Goal: Information Seeking & Learning: Check status

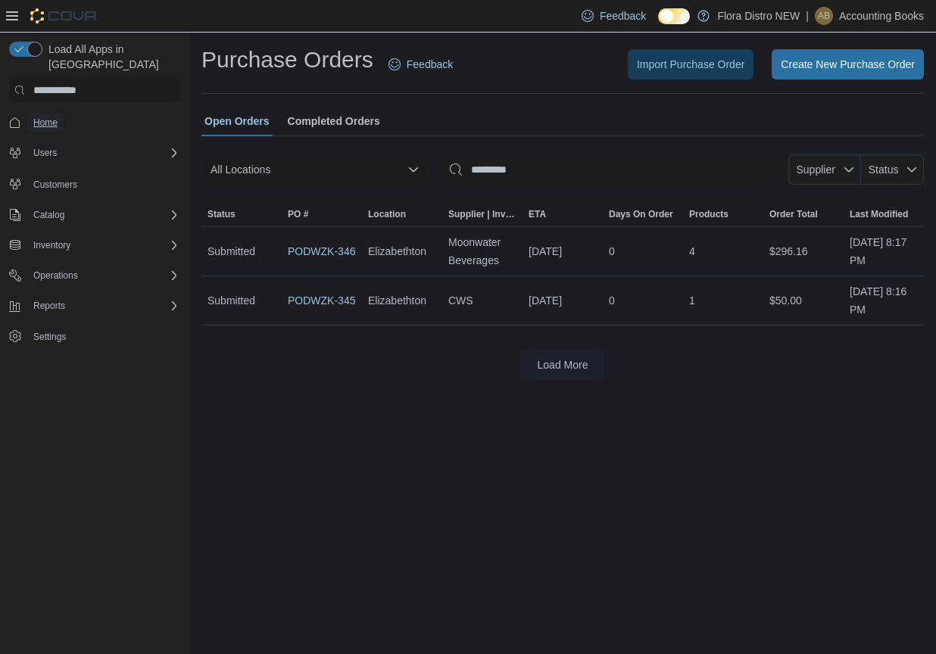
click at [55, 116] on span "Home" at bounding box center [45, 123] width 24 height 18
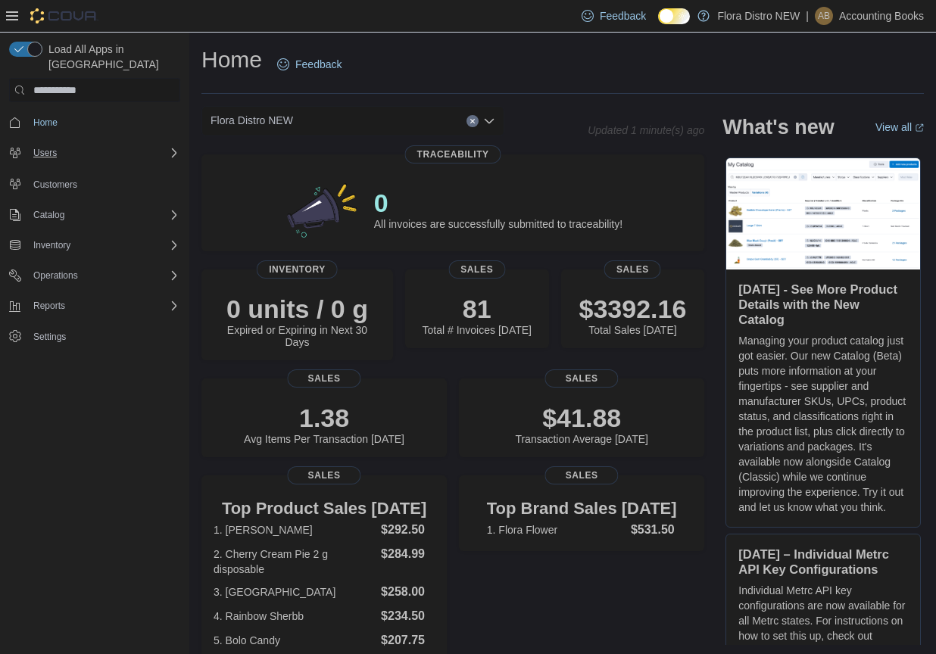
click at [67, 144] on div "Users" at bounding box center [103, 153] width 153 height 18
click at [40, 342] on span "Reports" at bounding box center [49, 348] width 32 height 18
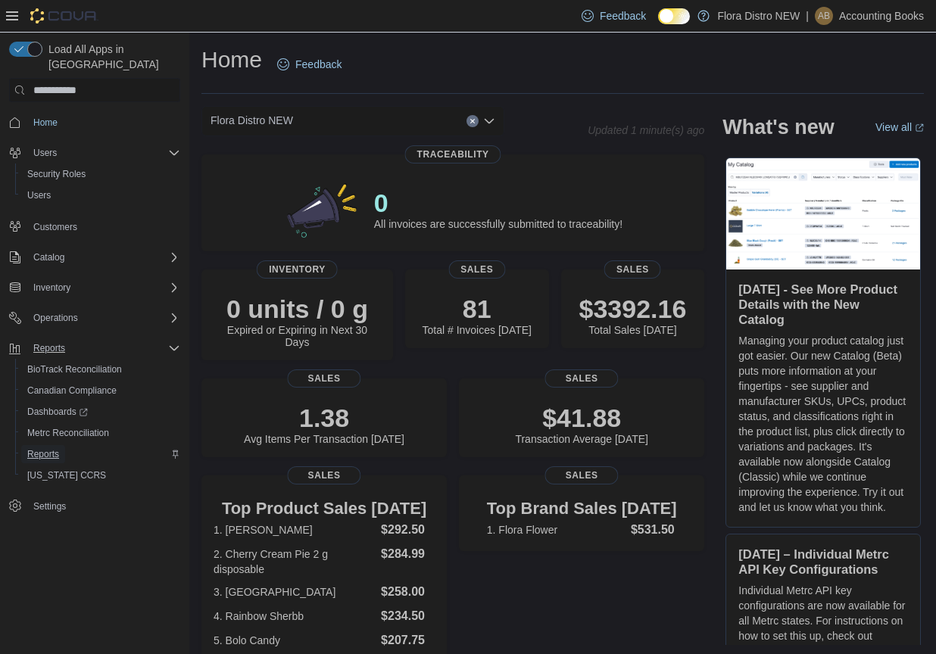
click at [47, 446] on span "Reports" at bounding box center [43, 454] width 32 height 18
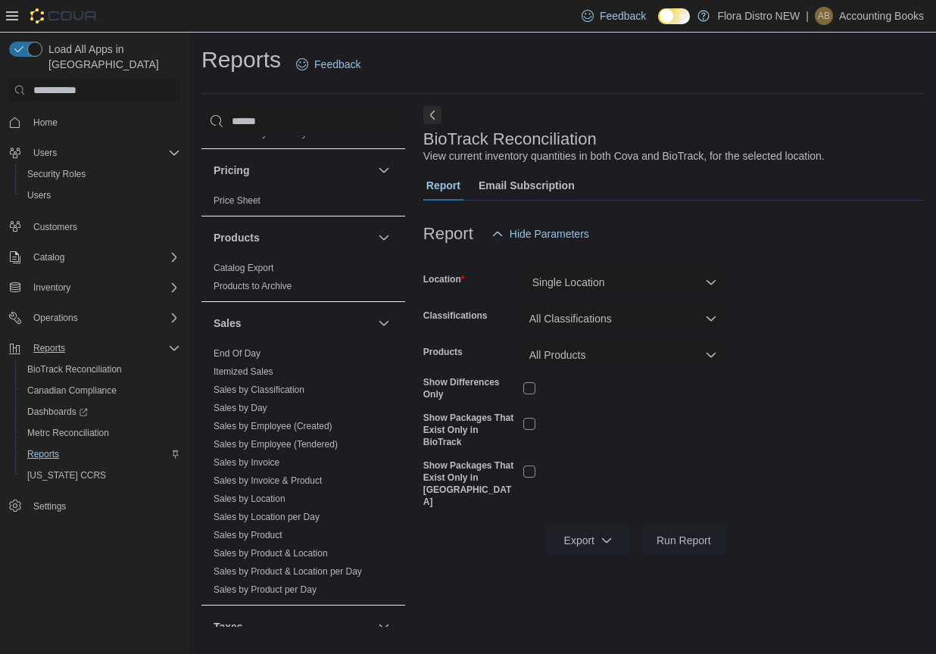
scroll to position [1037, 0]
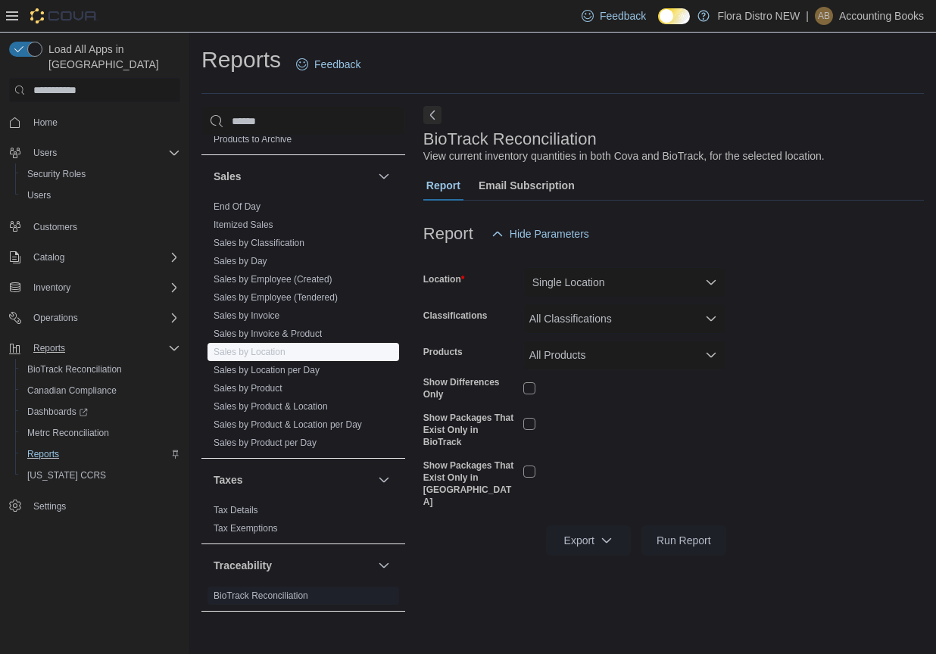
click at [273, 353] on link "Sales by Location" at bounding box center [250, 352] width 72 height 11
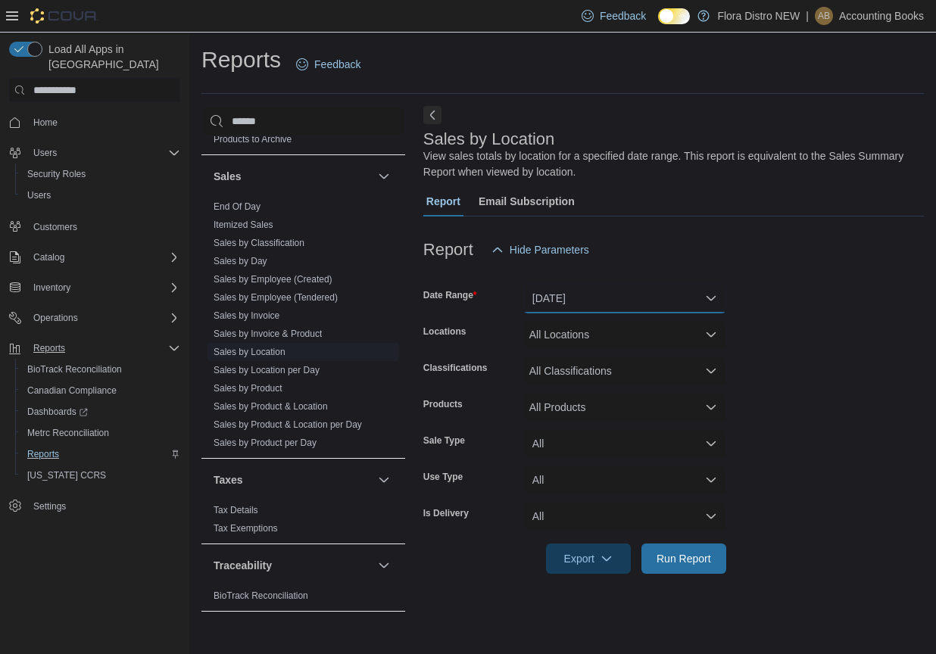
click at [660, 295] on button "[DATE]" at bounding box center [624, 298] width 203 height 30
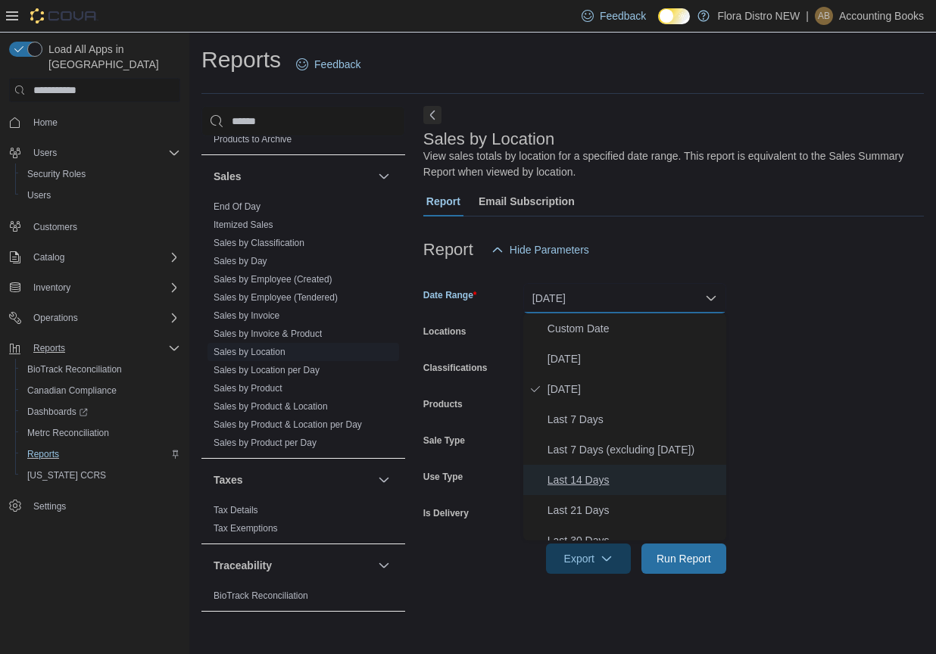
click at [626, 467] on button "Last 14 Days" at bounding box center [624, 480] width 203 height 30
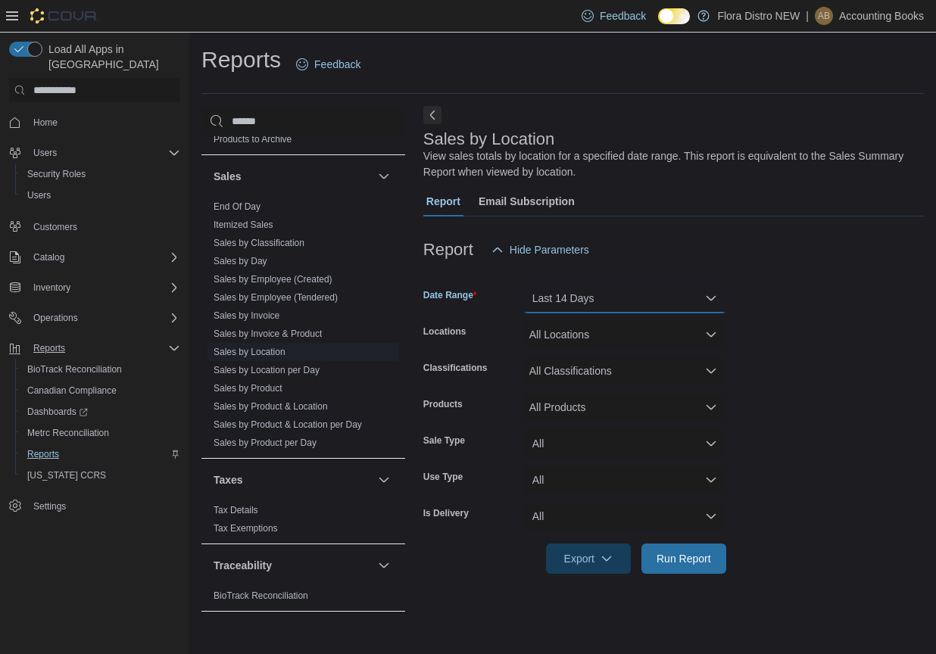
click at [643, 290] on button "Last 14 Days" at bounding box center [624, 298] width 203 height 30
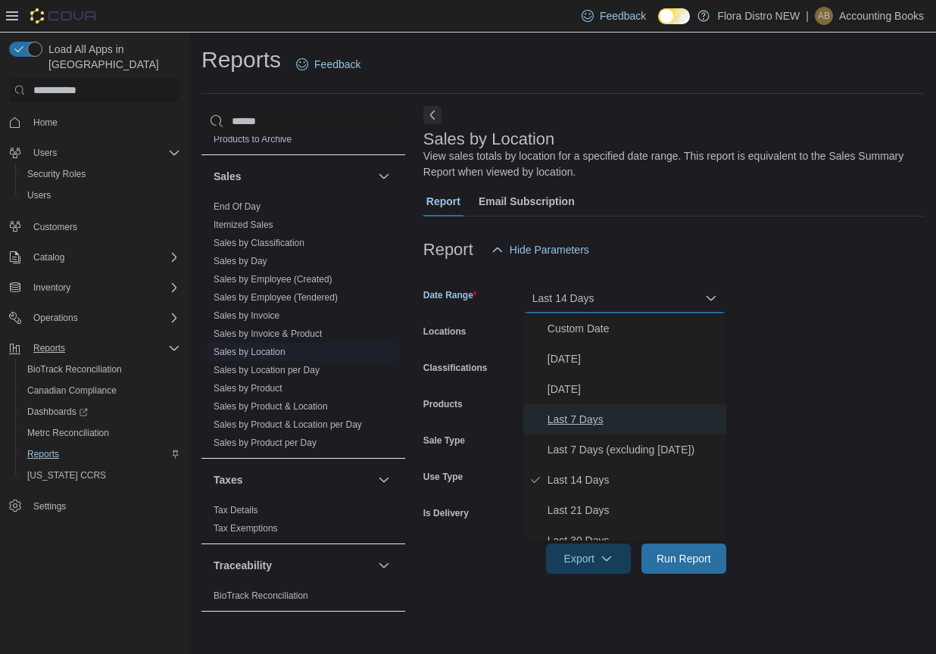
click at [628, 427] on span "Last 7 Days" at bounding box center [634, 419] width 173 height 18
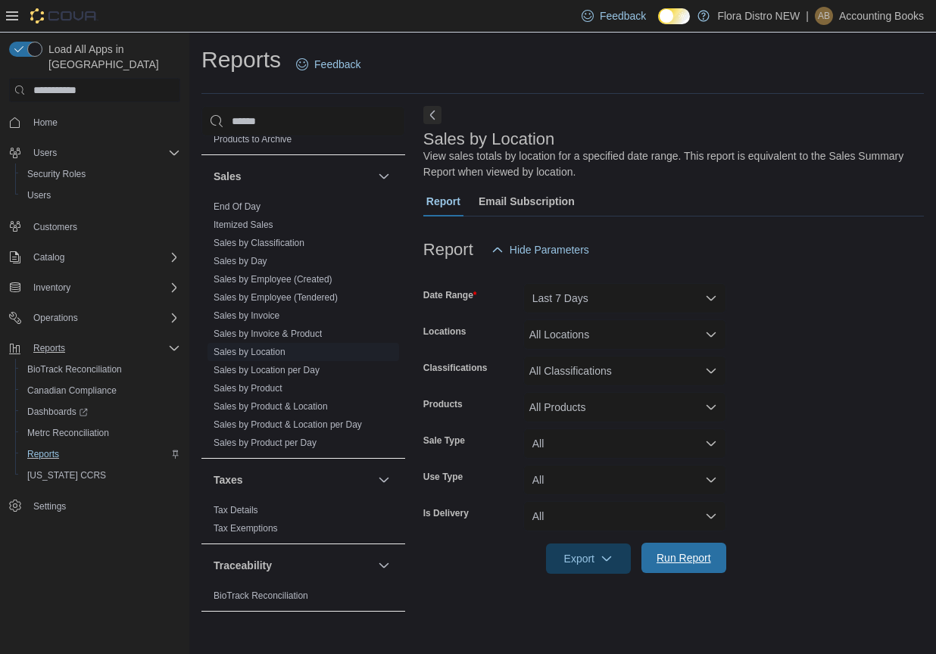
click at [691, 560] on span "Run Report" at bounding box center [684, 558] width 55 height 15
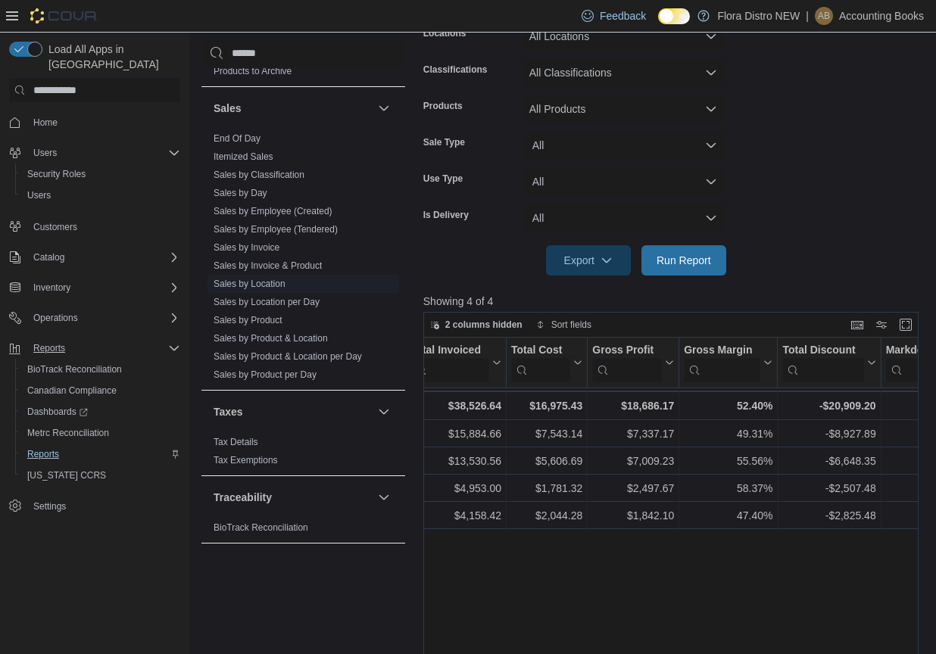
scroll to position [187, 0]
